Goal: Navigation & Orientation: Find specific page/section

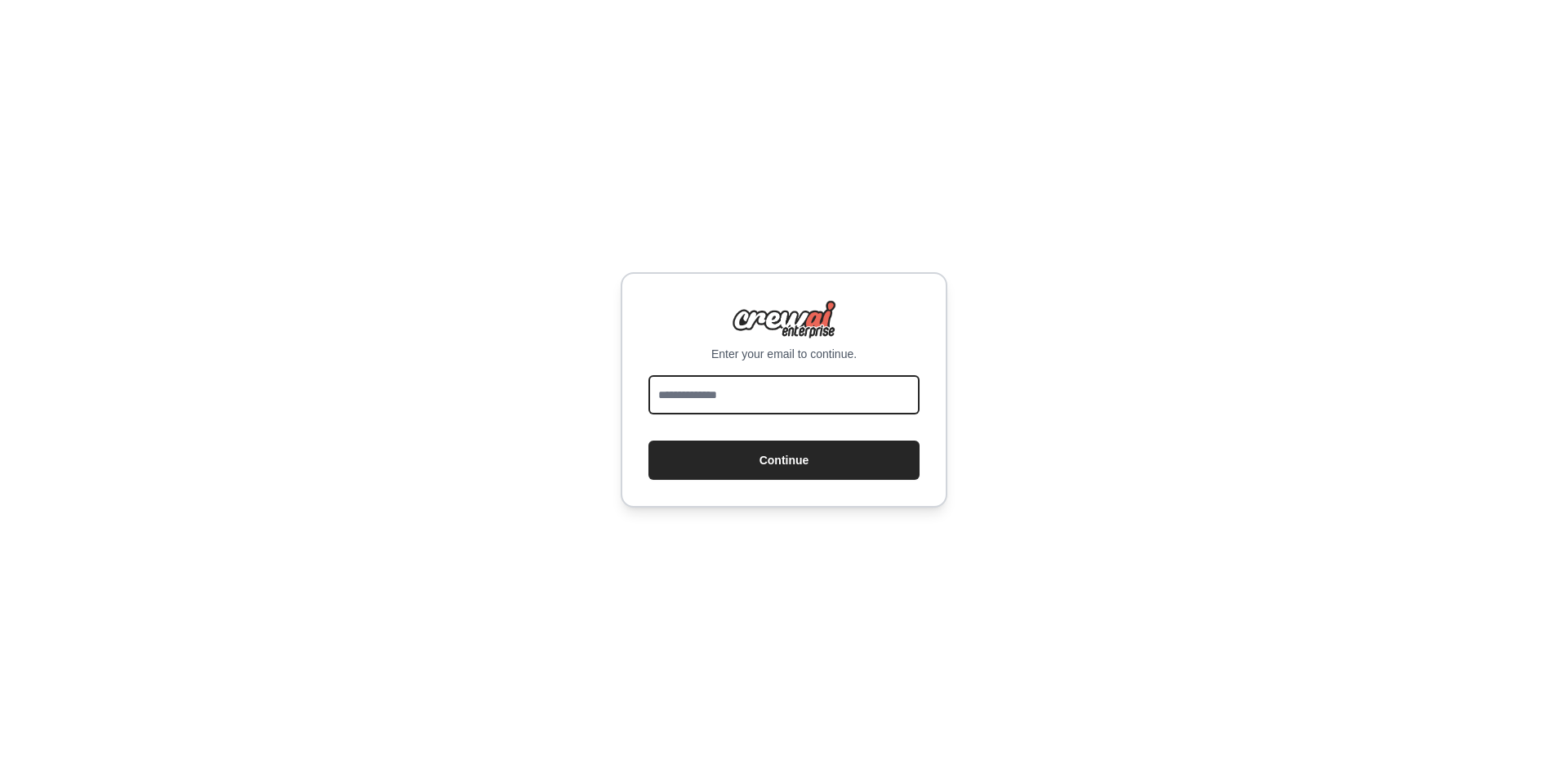
click at [699, 389] on input "email" at bounding box center [784, 394] width 271 height 39
type input "**********"
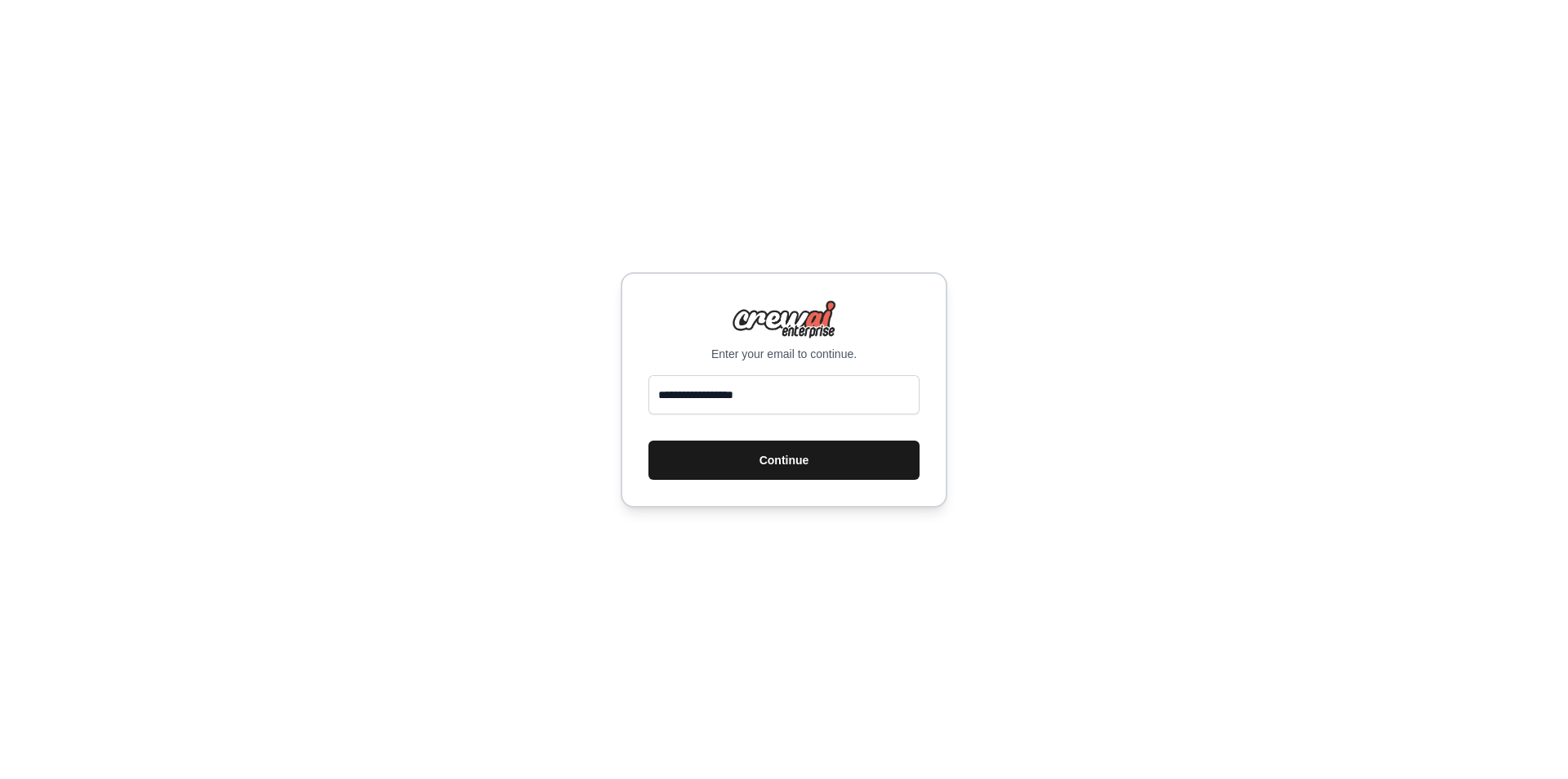
click at [808, 461] on button "Continue" at bounding box center [784, 460] width 271 height 39
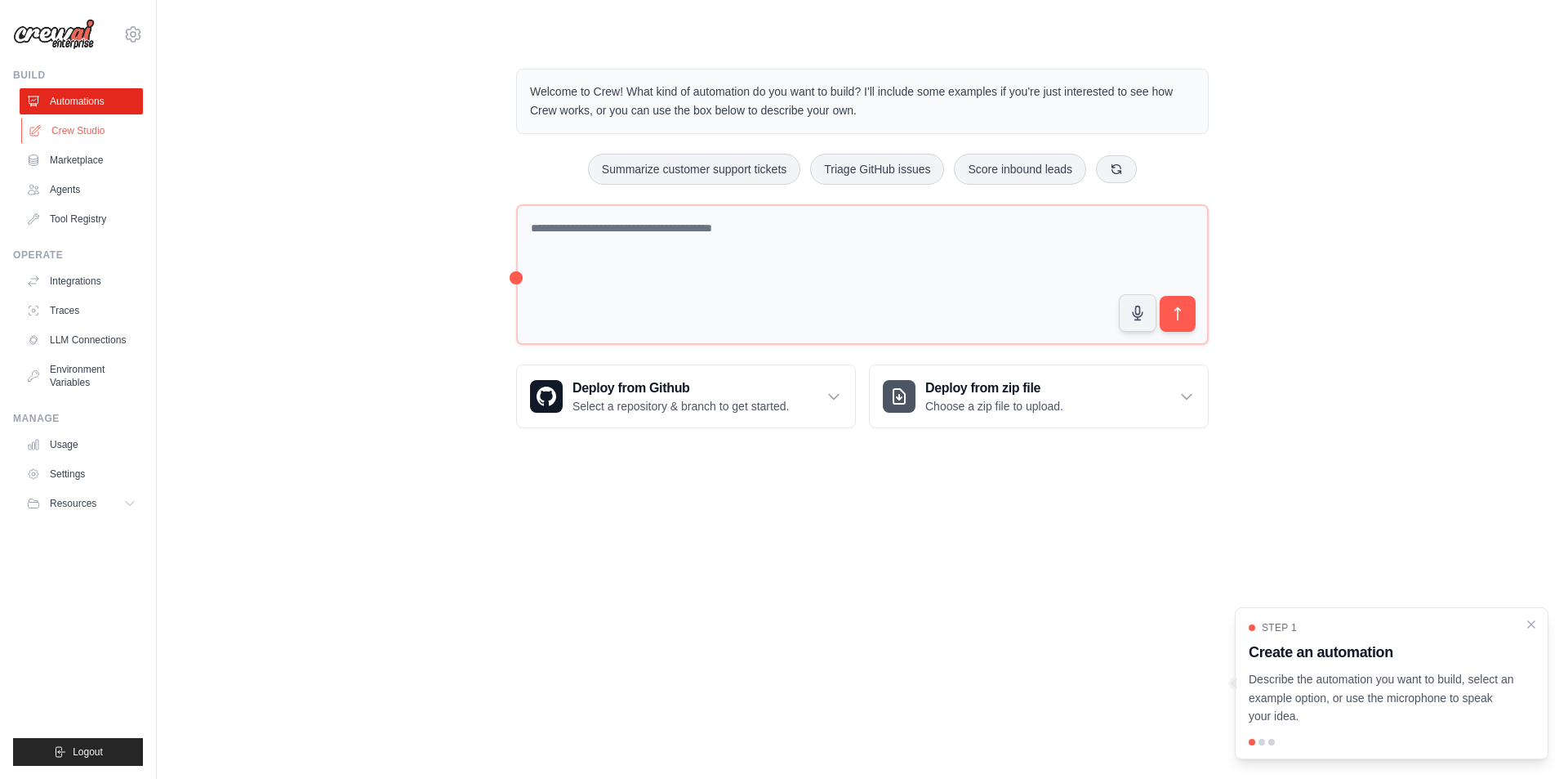
click at [88, 126] on link "Crew Studio" at bounding box center [83, 131] width 124 height 27
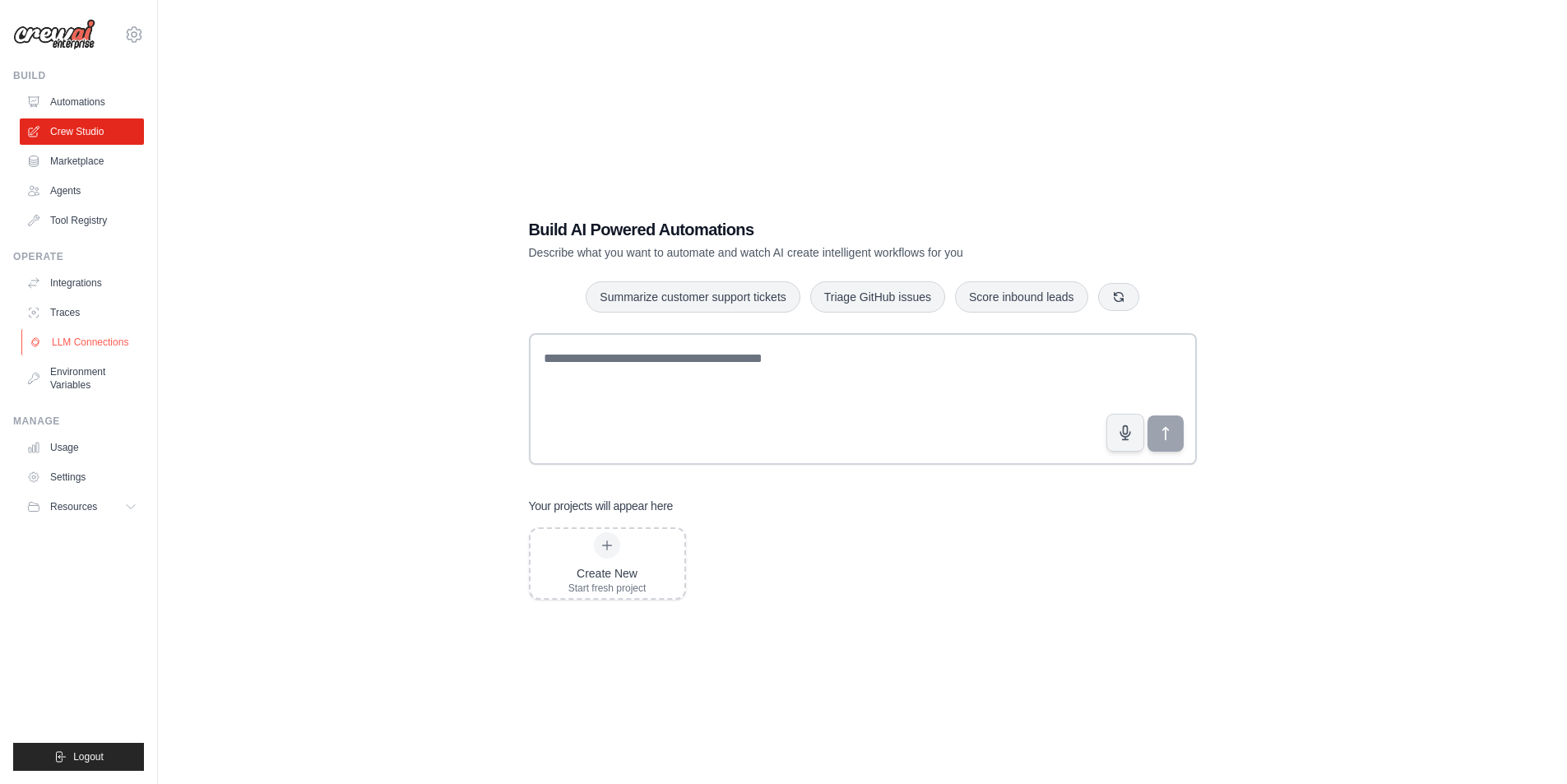
click at [68, 342] on link "LLM Connections" at bounding box center [84, 343] width 125 height 27
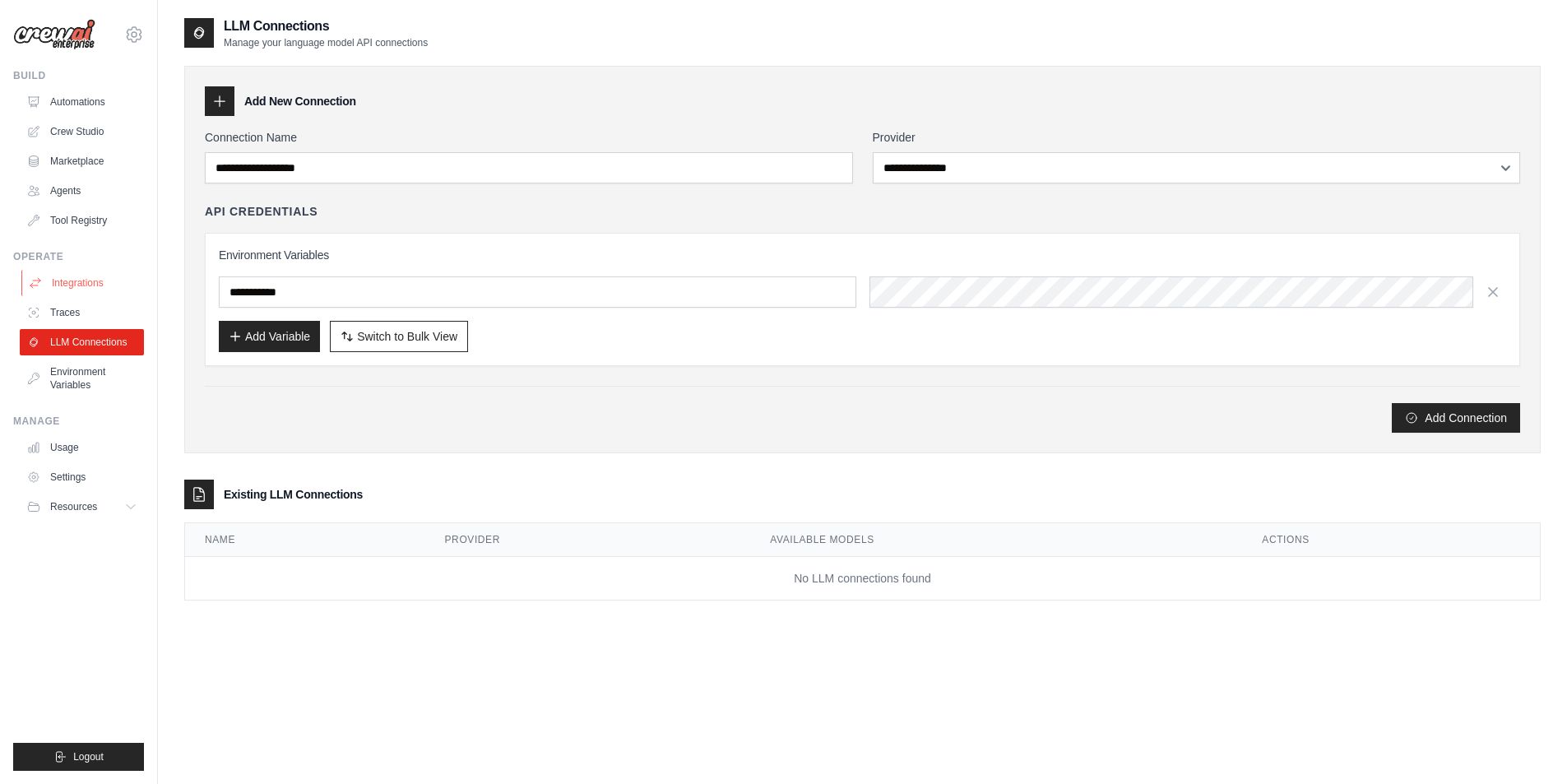
click at [81, 281] on link "Integrations" at bounding box center [84, 283] width 125 height 27
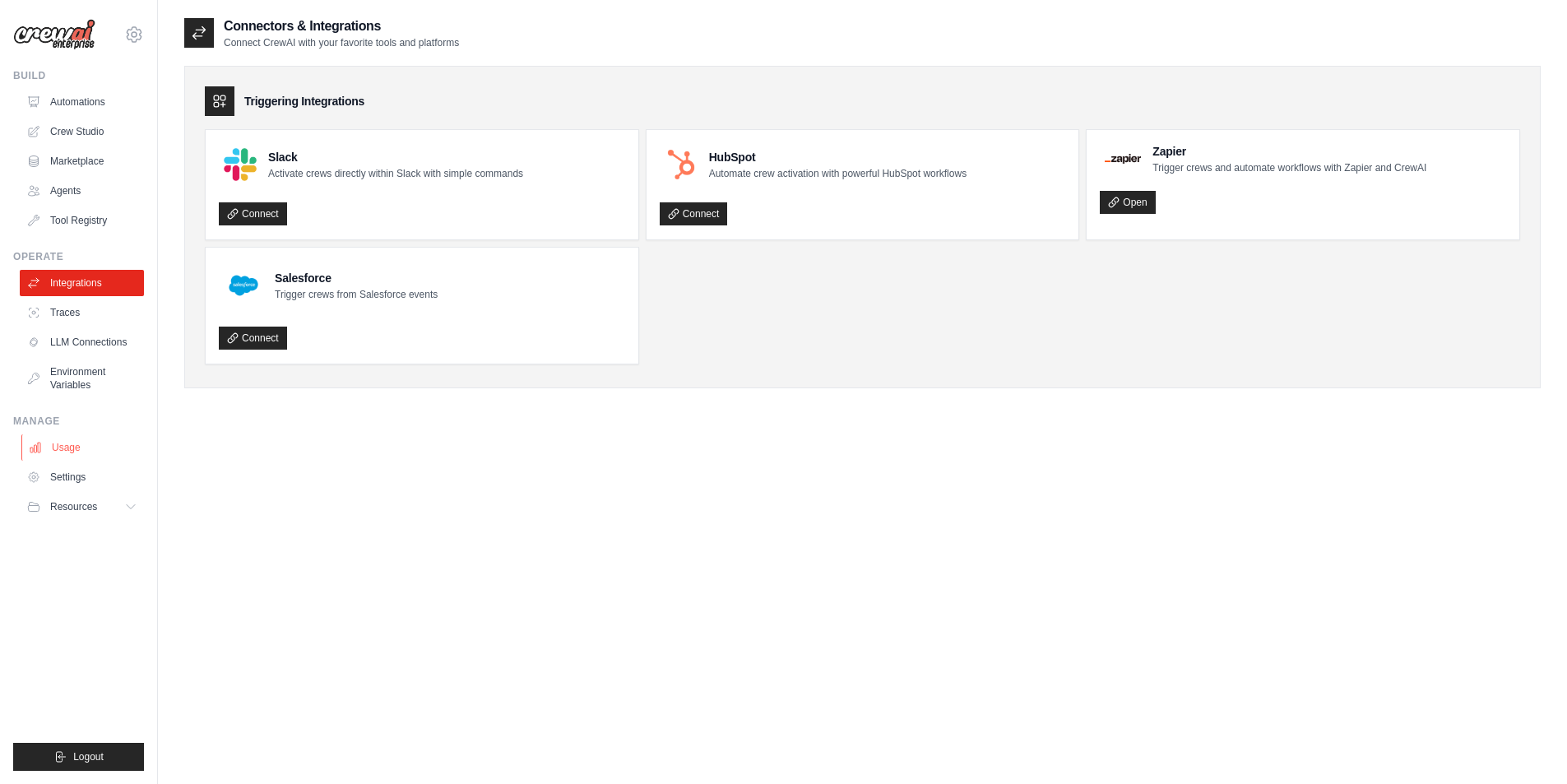
click at [80, 439] on link "Usage" at bounding box center [84, 448] width 125 height 27
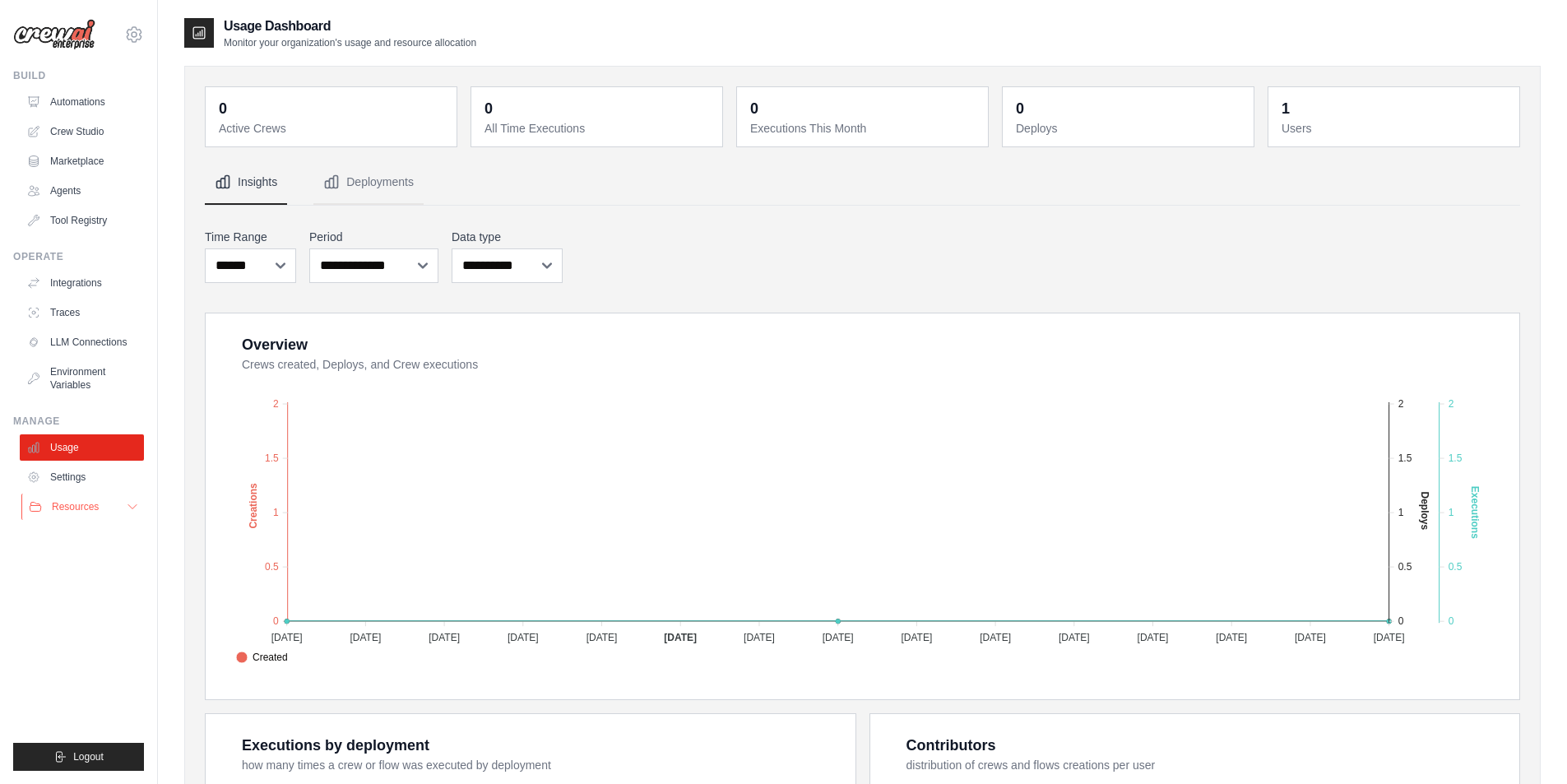
click at [85, 497] on button "Resources" at bounding box center [84, 506] width 125 height 27
click at [77, 191] on link "Agents" at bounding box center [84, 191] width 125 height 27
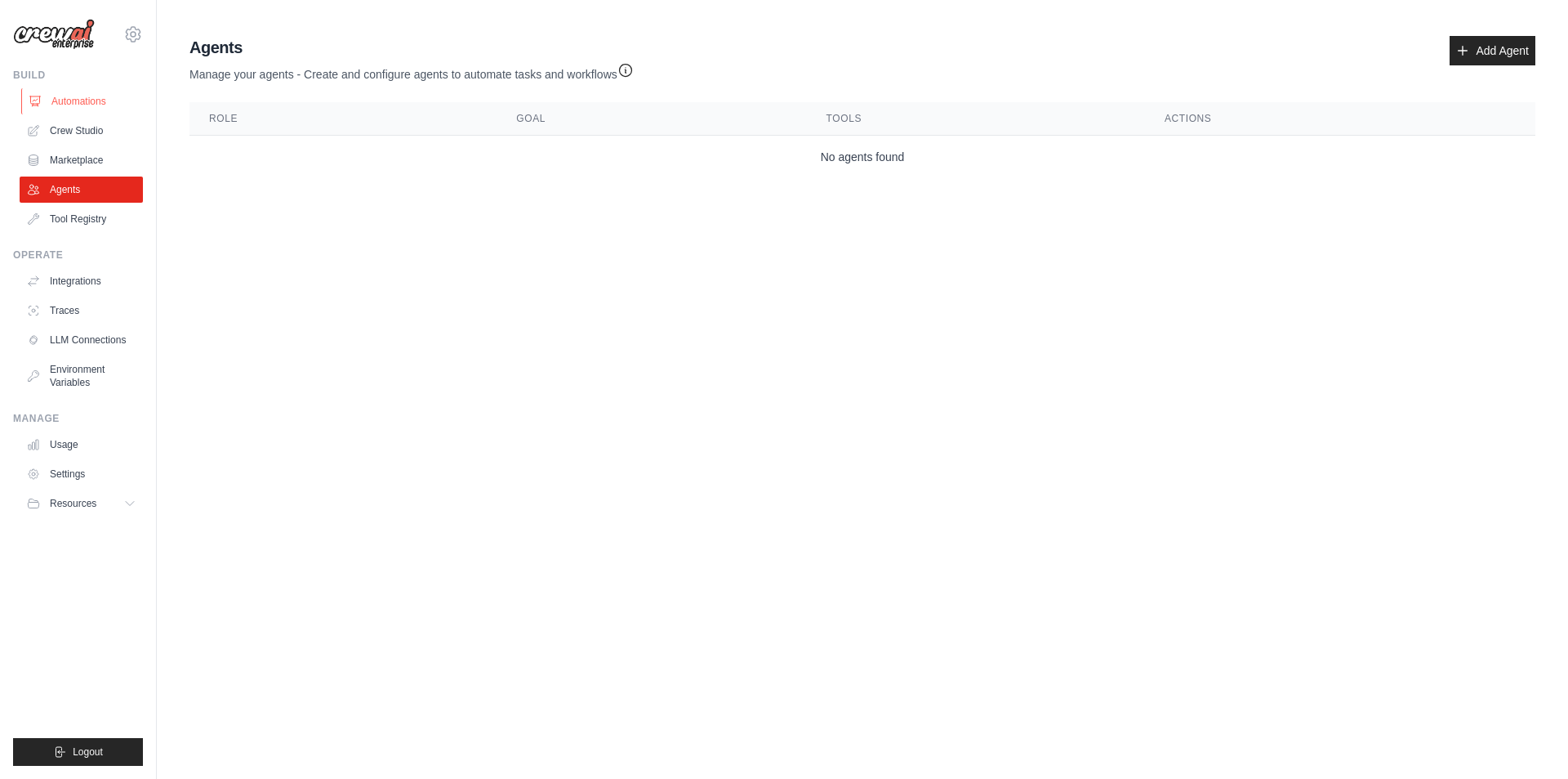
click at [69, 101] on link "Automations" at bounding box center [83, 102] width 124 height 27
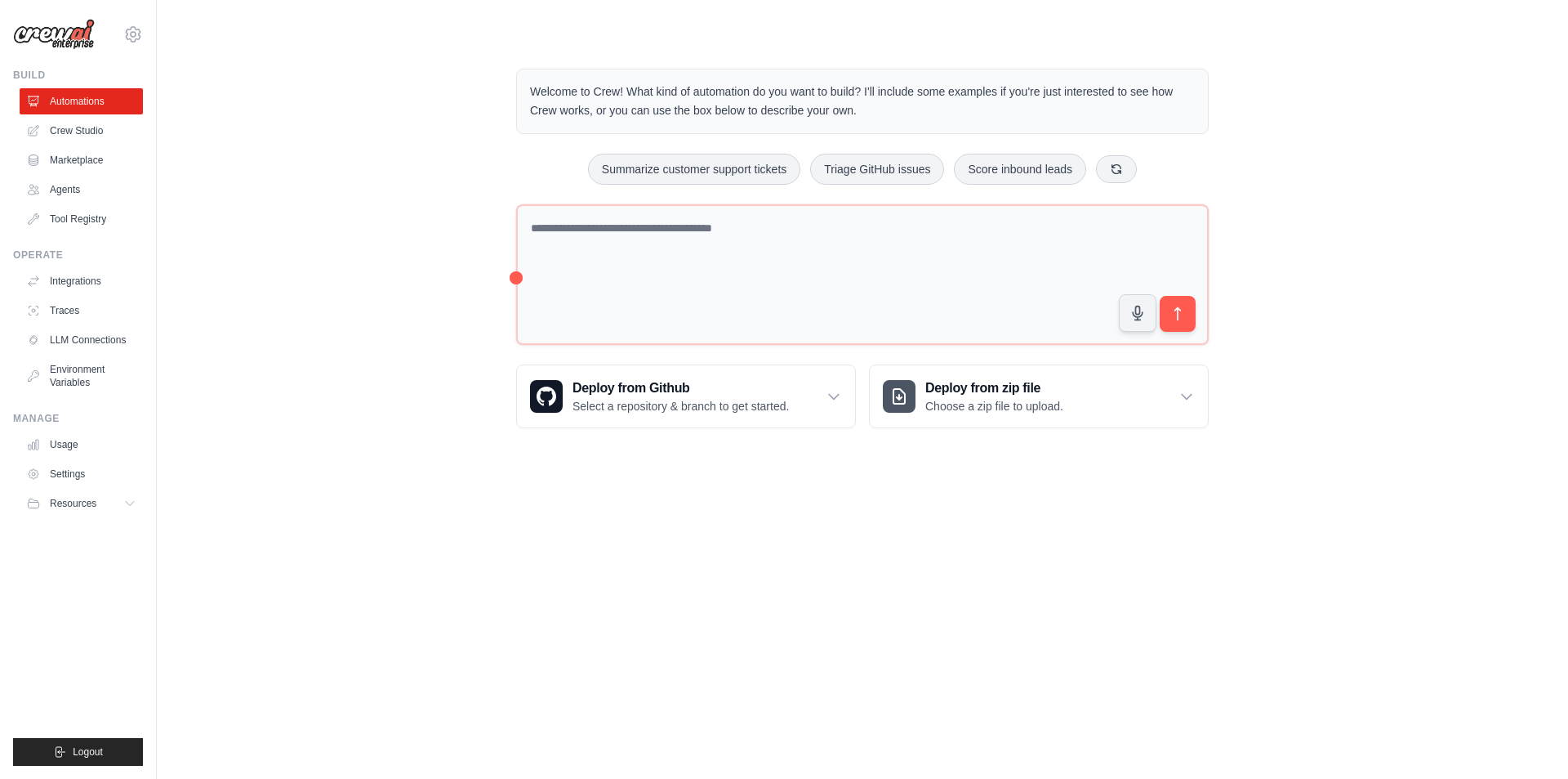
click at [359, 522] on body "[EMAIL_ADDRESS][DOMAIN_NAME] Settings Build Automations Crew Studio" at bounding box center [784, 389] width 1568 height 779
click at [349, 157] on div "Welcome to Crew! What kind of automation do you want to build? I'll include som…" at bounding box center [863, 248] width 1359 height 412
